Goal: Go to known website: Access a specific website the user already knows

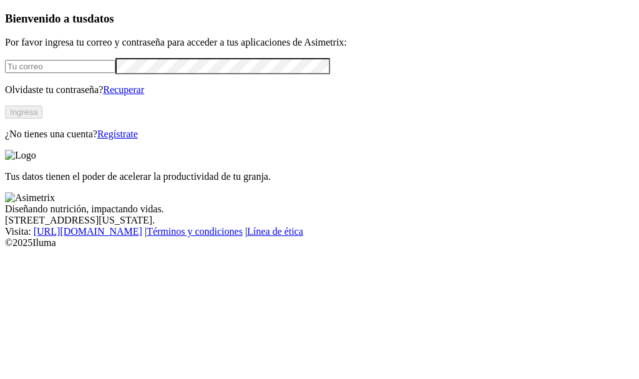
click at [109, 73] on input "email" at bounding box center [60, 66] width 111 height 13
type input "[EMAIL_ADDRESS][DOMAIN_NAME]"
click at [42, 119] on button "Ingresa" at bounding box center [23, 112] width 37 height 13
